Goal: Find specific page/section: Find specific page/section

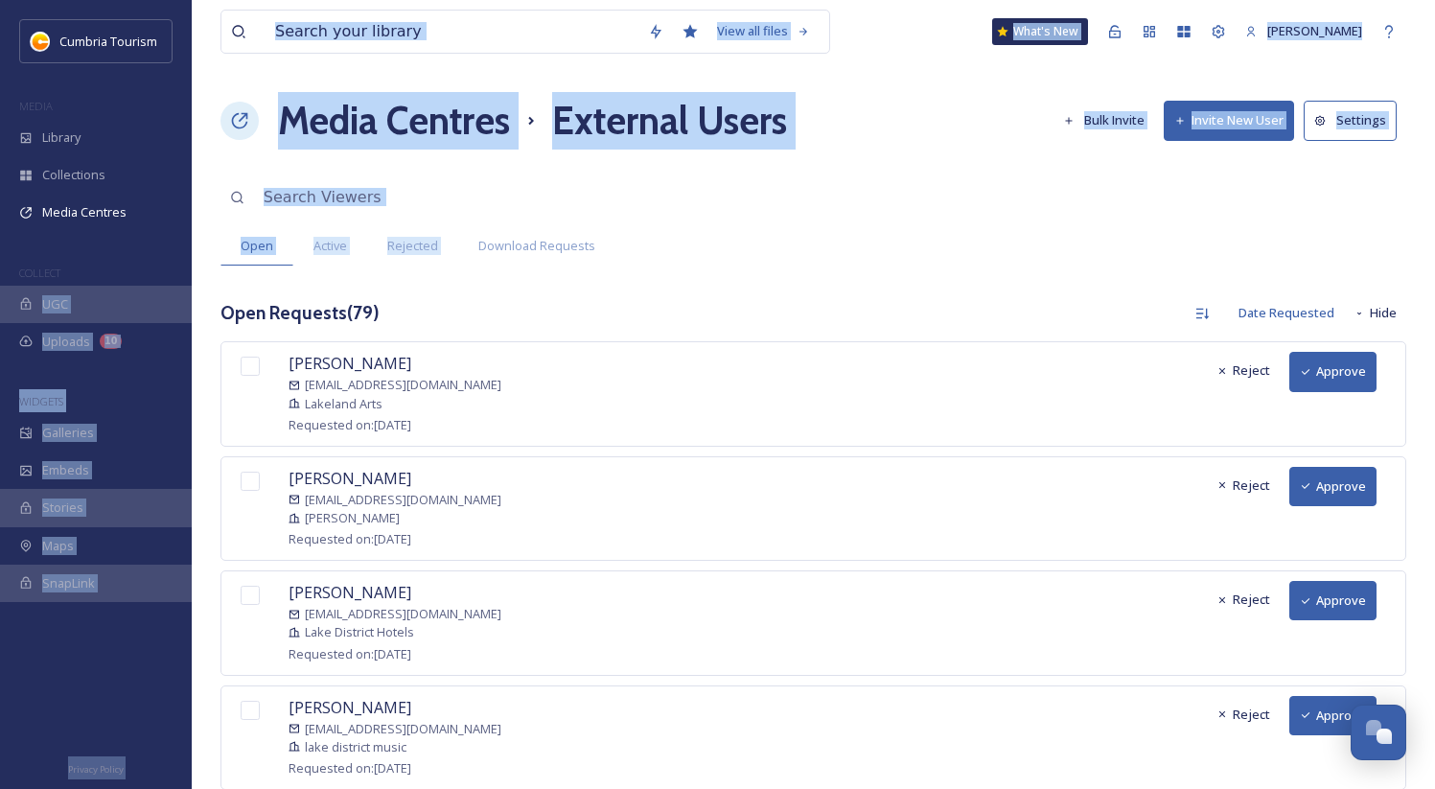
drag, startPoint x: 661, startPoint y: 236, endPoint x: 663, endPoint y: 259, distance: 23.1
click at [256, 259] on div "Open Active Rejected Download Requests" at bounding box center [813, 245] width 1186 height 39
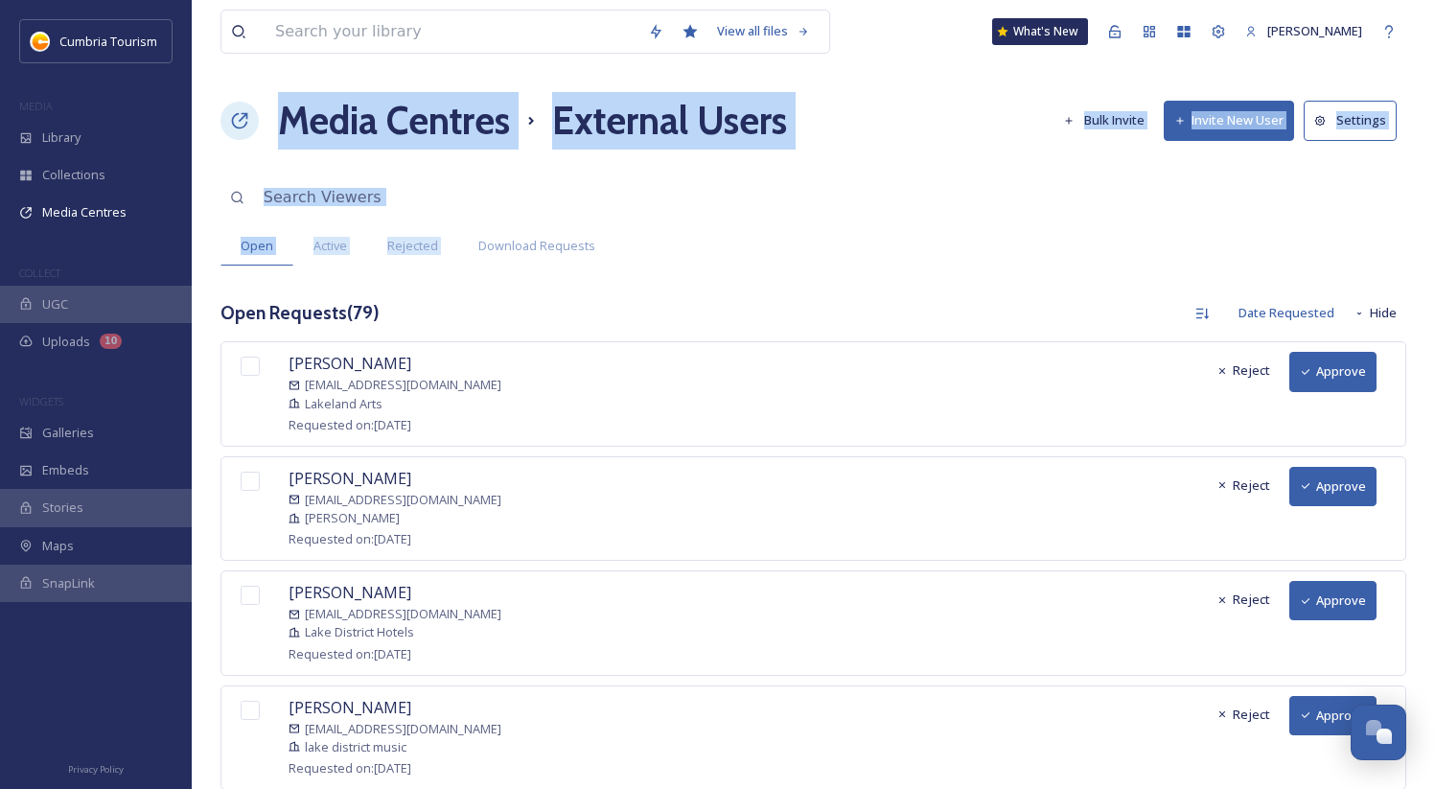
drag, startPoint x: 273, startPoint y: 114, endPoint x: 789, endPoint y: 191, distance: 521.4
click at [702, 229] on div "Open Active Rejected Download Requests" at bounding box center [813, 245] width 1186 height 39
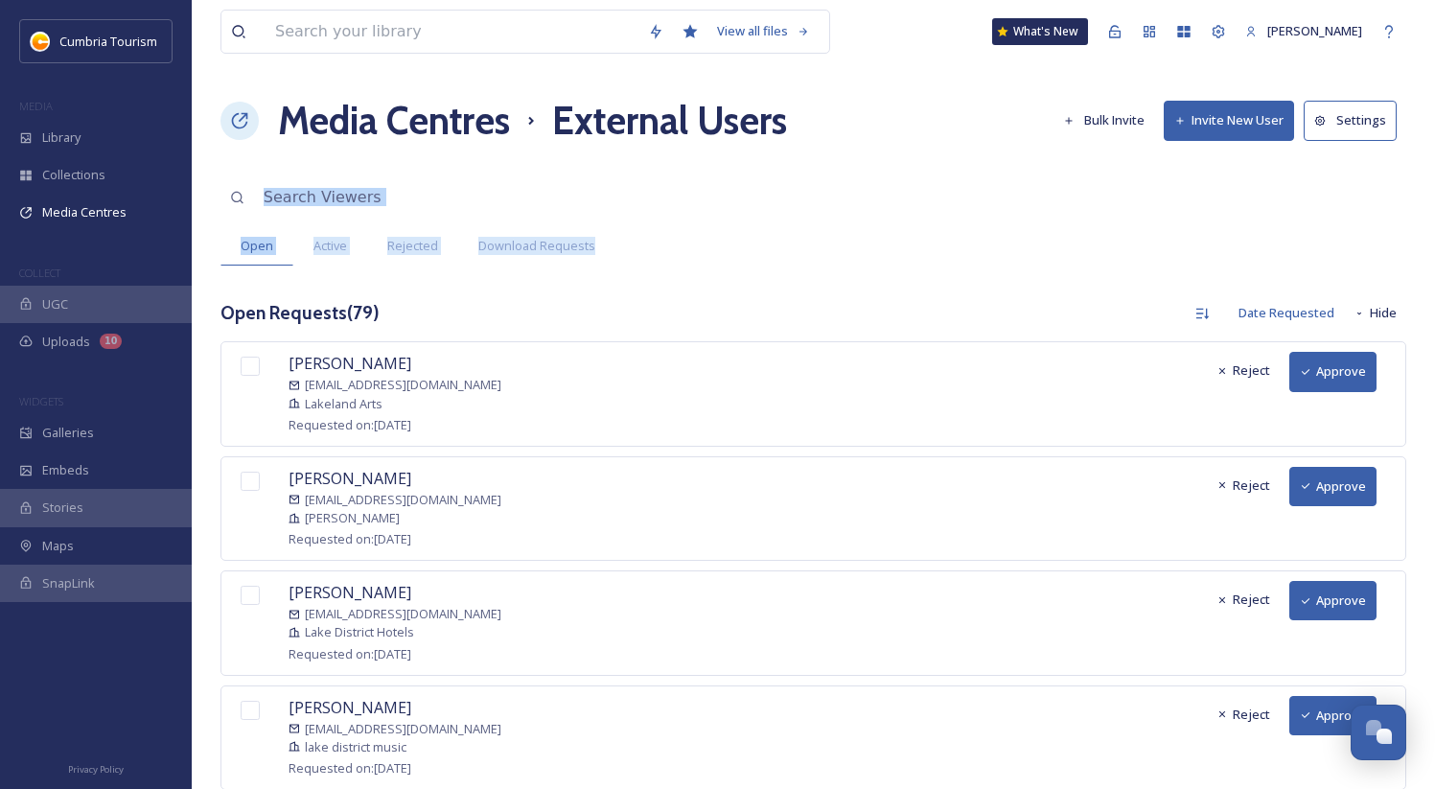
drag, startPoint x: 673, startPoint y: 249, endPoint x: 252, endPoint y: 211, distance: 422.6
click at [703, 227] on div "Open Active Rejected Download Requests" at bounding box center [813, 245] width 1186 height 39
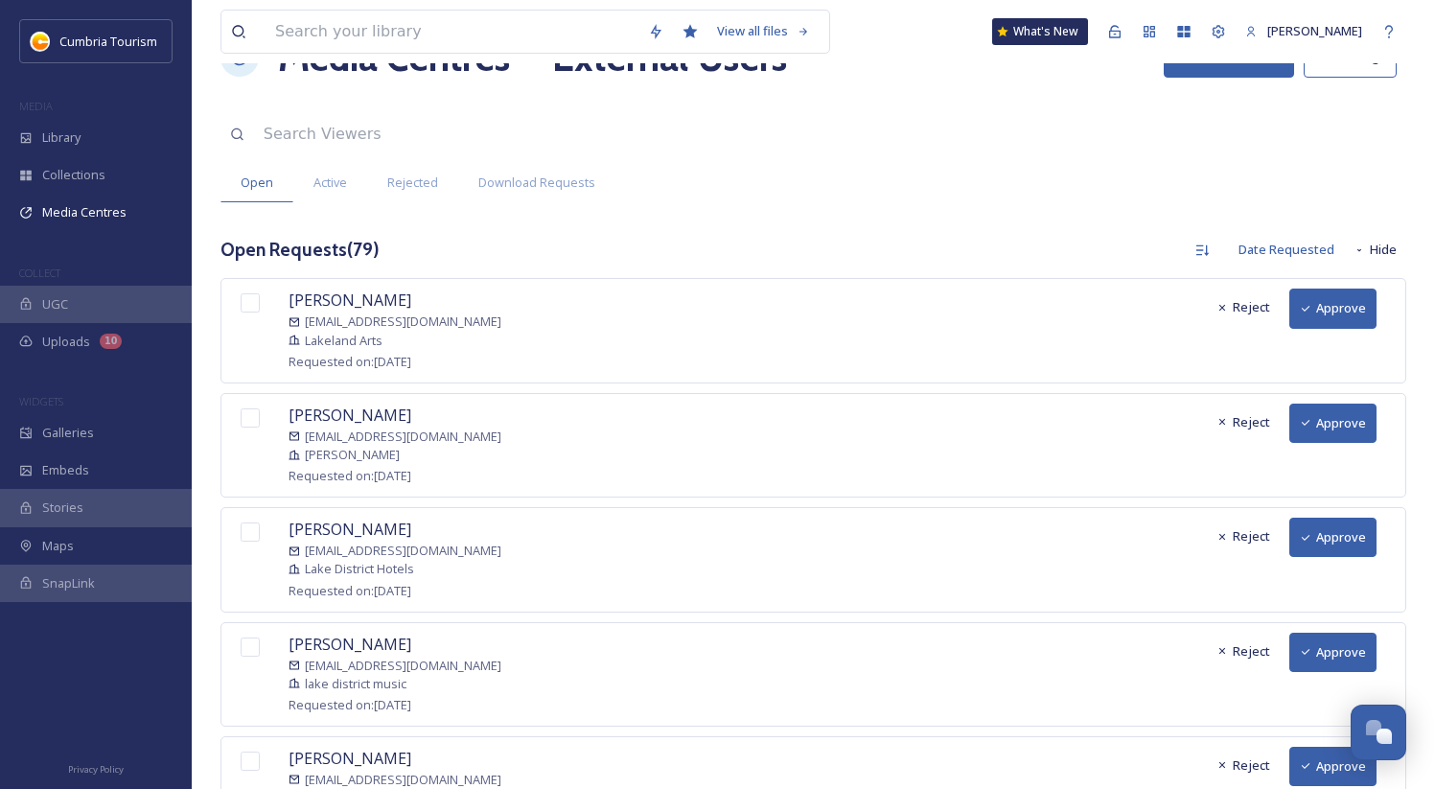
scroll to position [90, 0]
